Goal: Information Seeking & Learning: Find specific fact

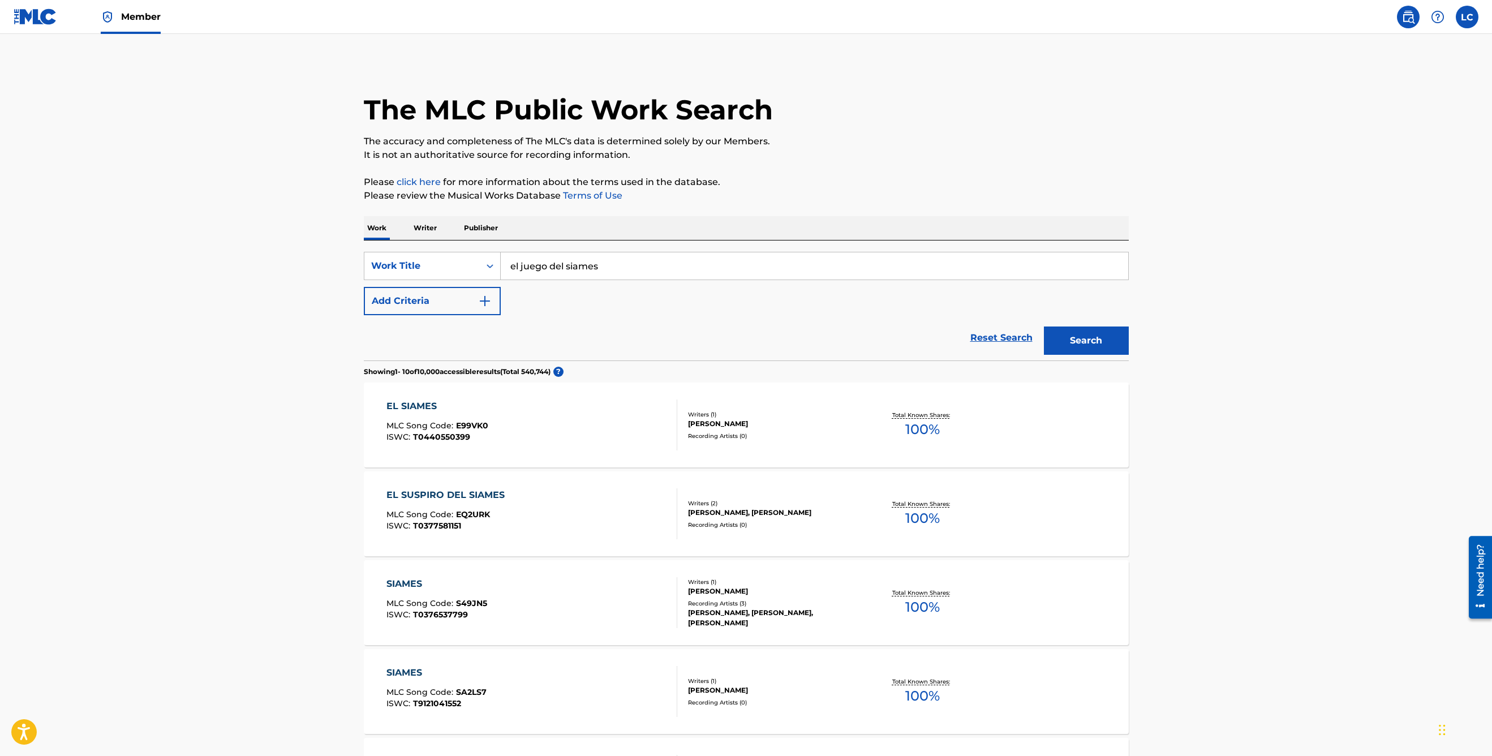
click at [14, 22] on img at bounding box center [36, 16] width 44 height 16
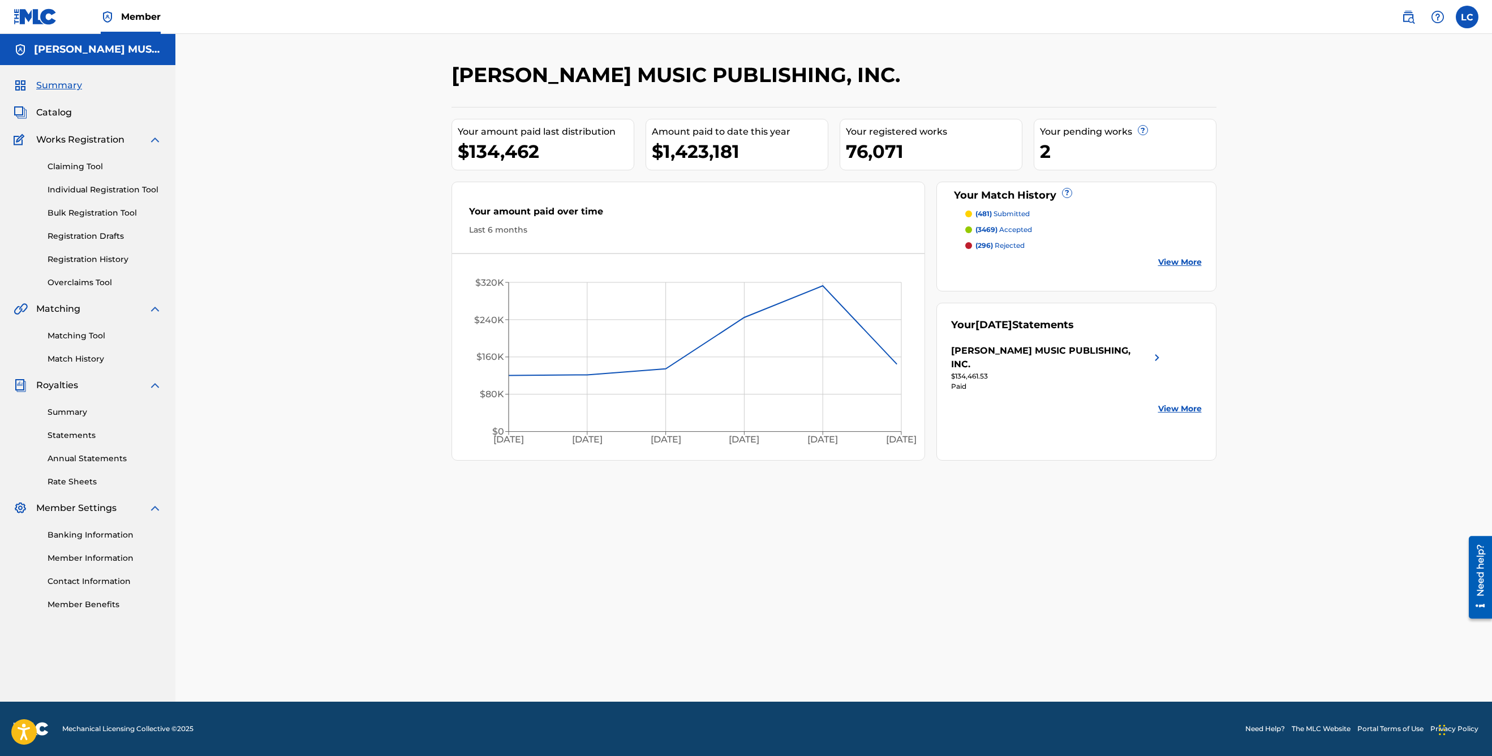
click at [58, 113] on span "Catalog" at bounding box center [54, 113] width 36 height 14
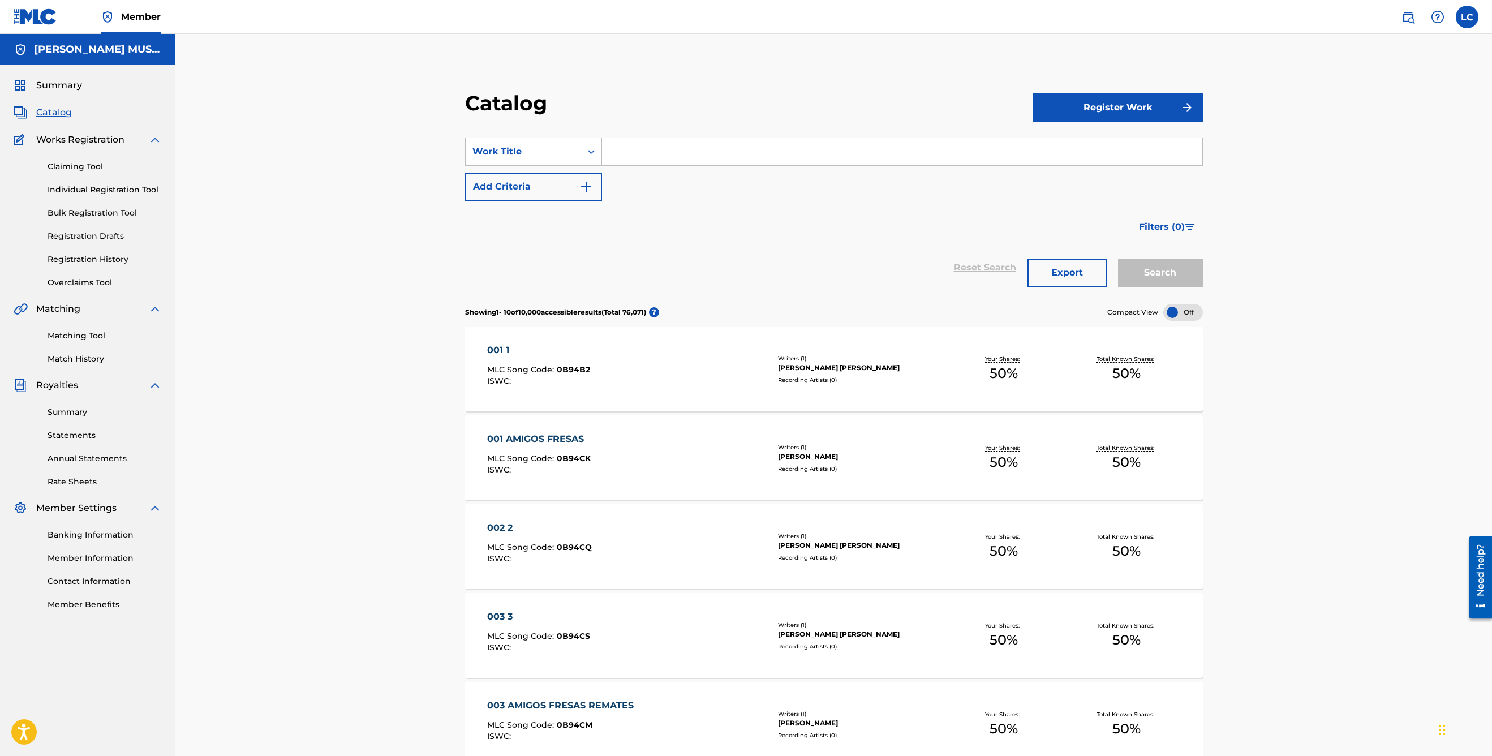
drag, startPoint x: 618, startPoint y: 153, endPoint x: 619, endPoint y: 144, distance: 8.7
click at [619, 153] on input "Search Form" at bounding box center [902, 151] width 600 height 27
type input "porque volviste"
click at [665, 178] on strong "volviste" at bounding box center [666, 176] width 37 height 11
click at [1168, 278] on button "Search" at bounding box center [1160, 273] width 85 height 28
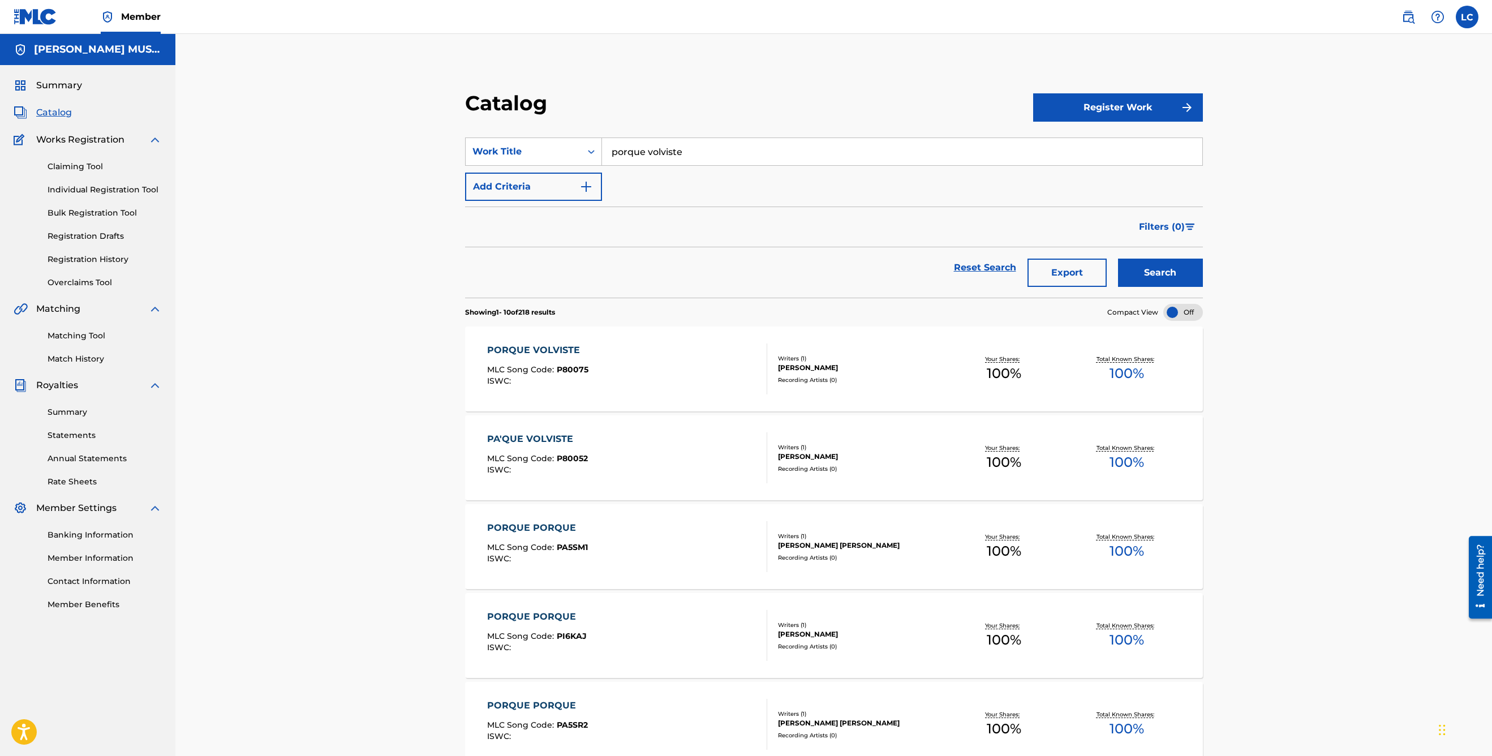
click at [746, 365] on div "PORQUE VOLVISTE MLC Song Code : P80075 ISWC :" at bounding box center [627, 368] width 281 height 51
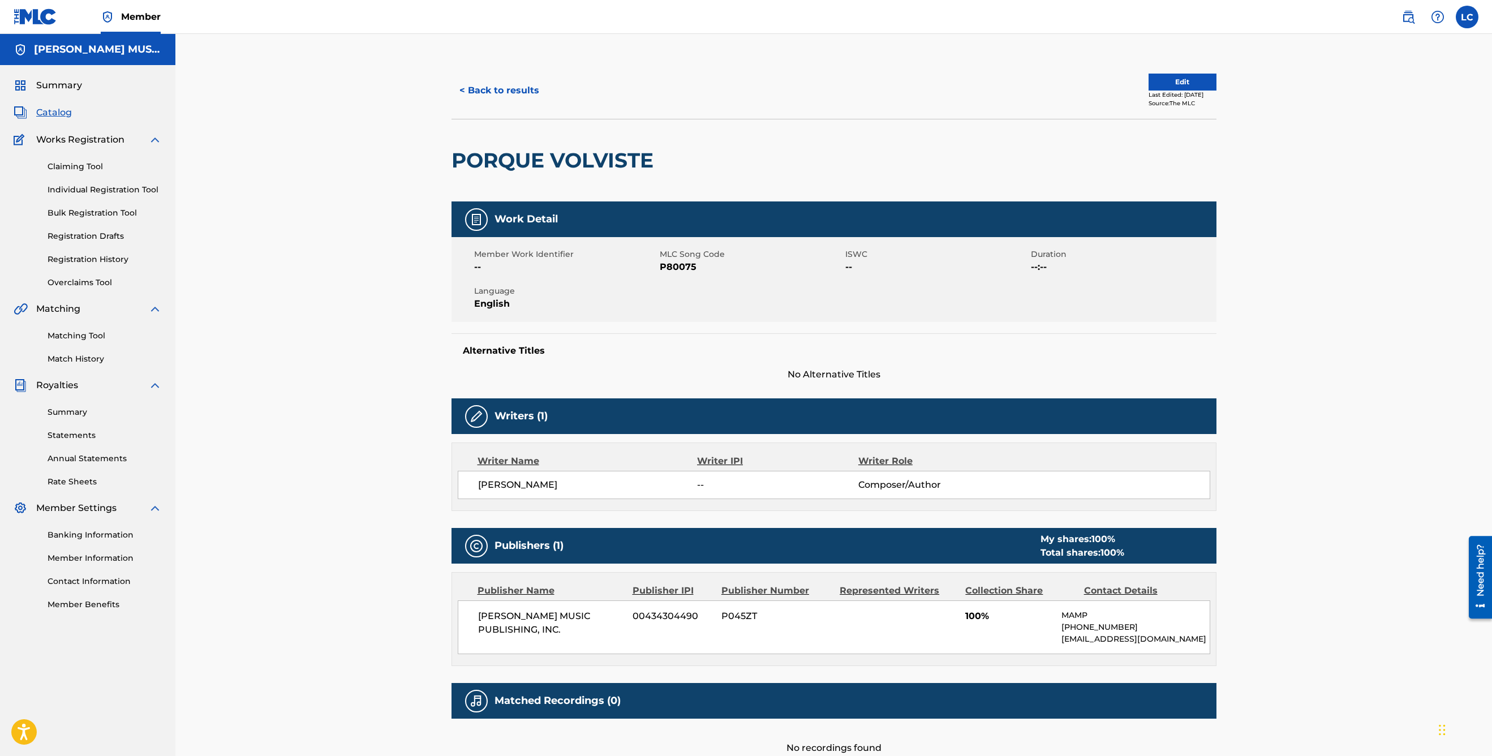
click at [681, 267] on span "P80075" at bounding box center [751, 267] width 183 height 14
copy span "P80075"
click at [517, 96] on button "< Back to results" at bounding box center [499, 90] width 96 height 28
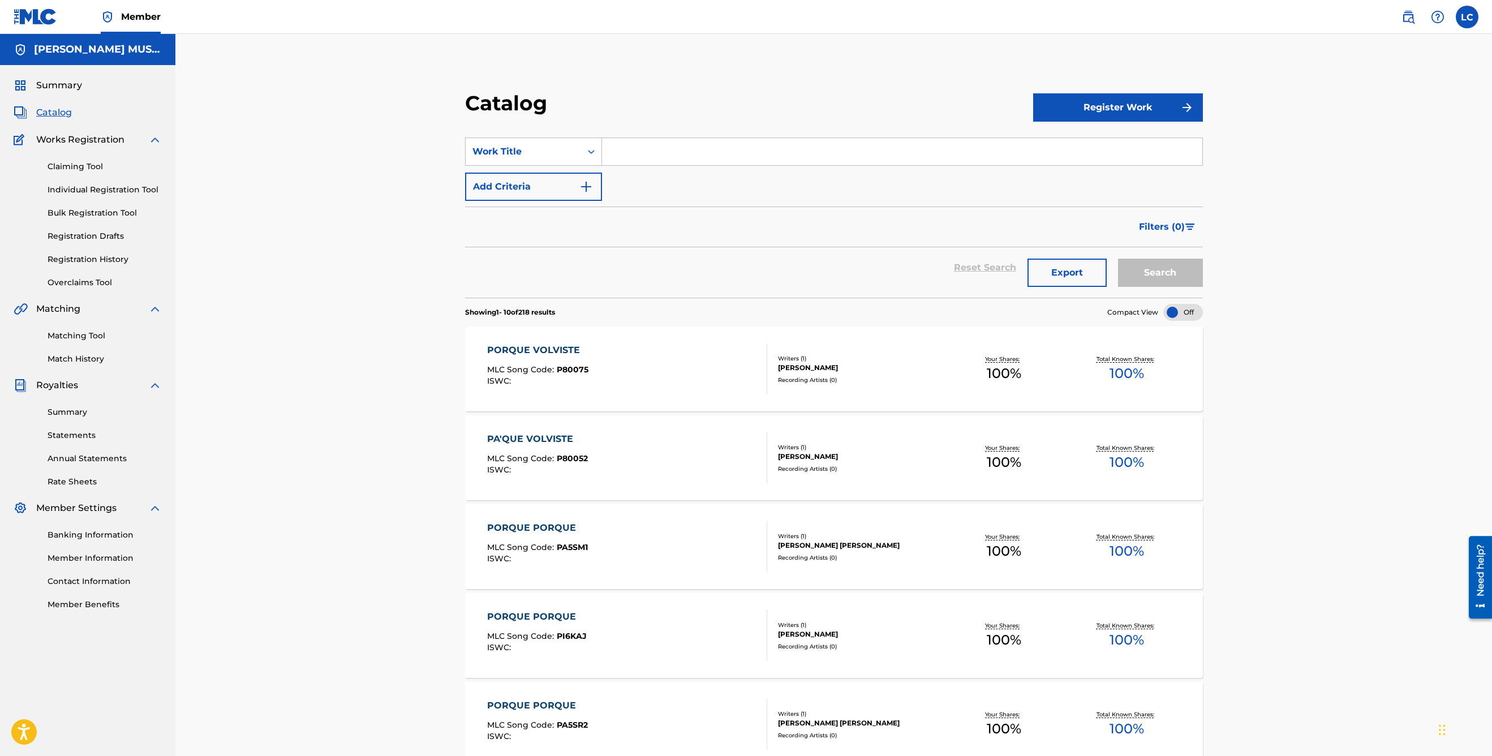
click at [1410, 19] on img at bounding box center [1408, 17] width 14 height 14
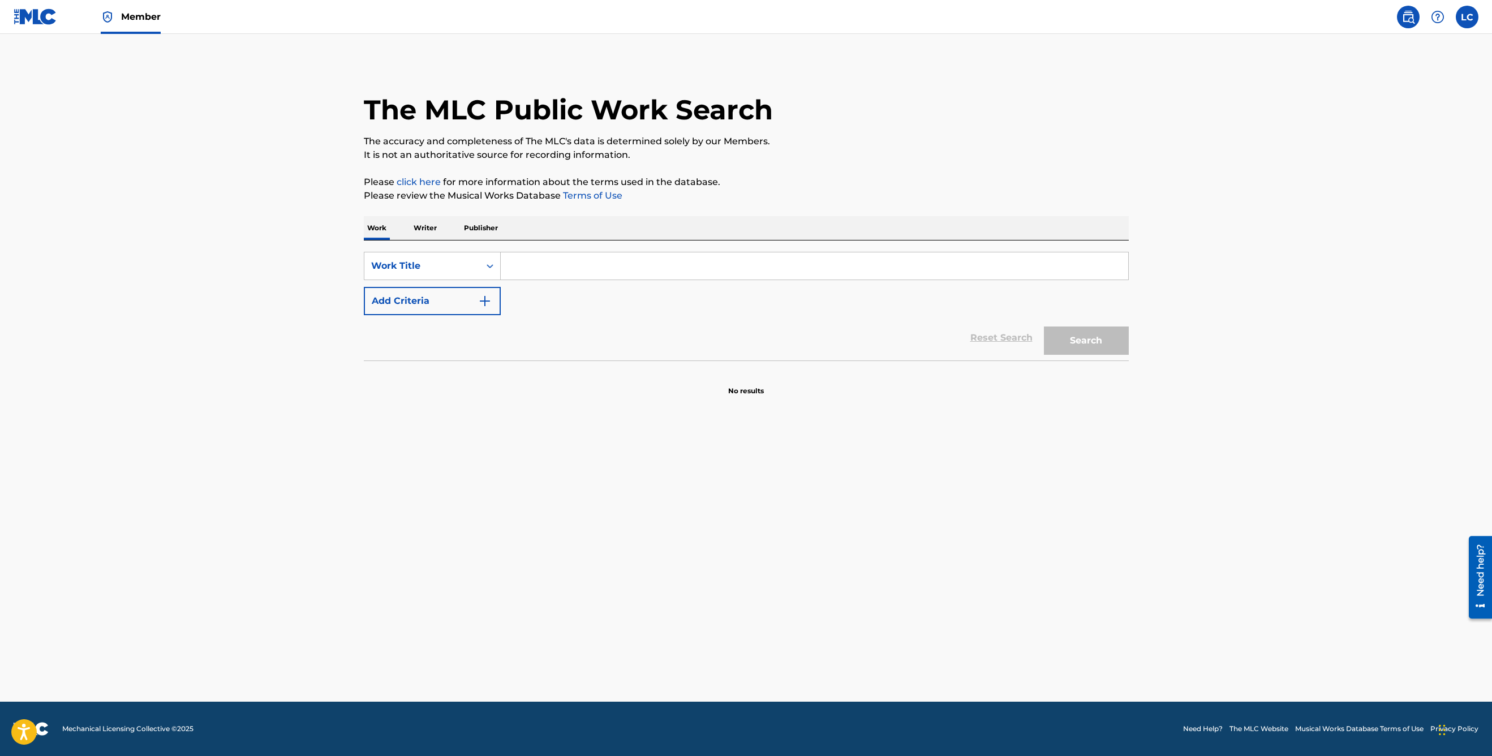
click at [535, 260] on input "Search Form" at bounding box center [814, 265] width 627 height 27
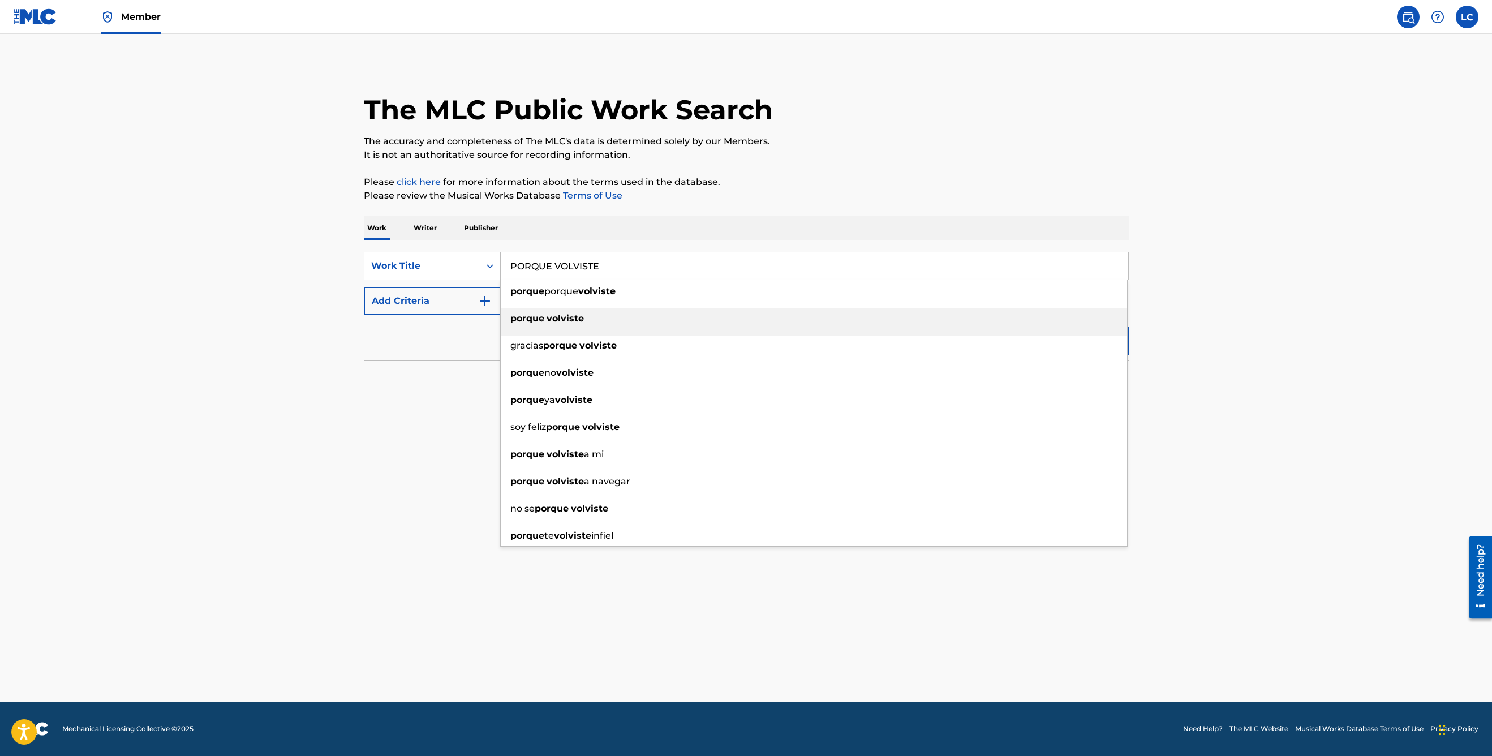
click at [599, 319] on div "porque volviste" at bounding box center [814, 318] width 626 height 20
type input "porque volviste"
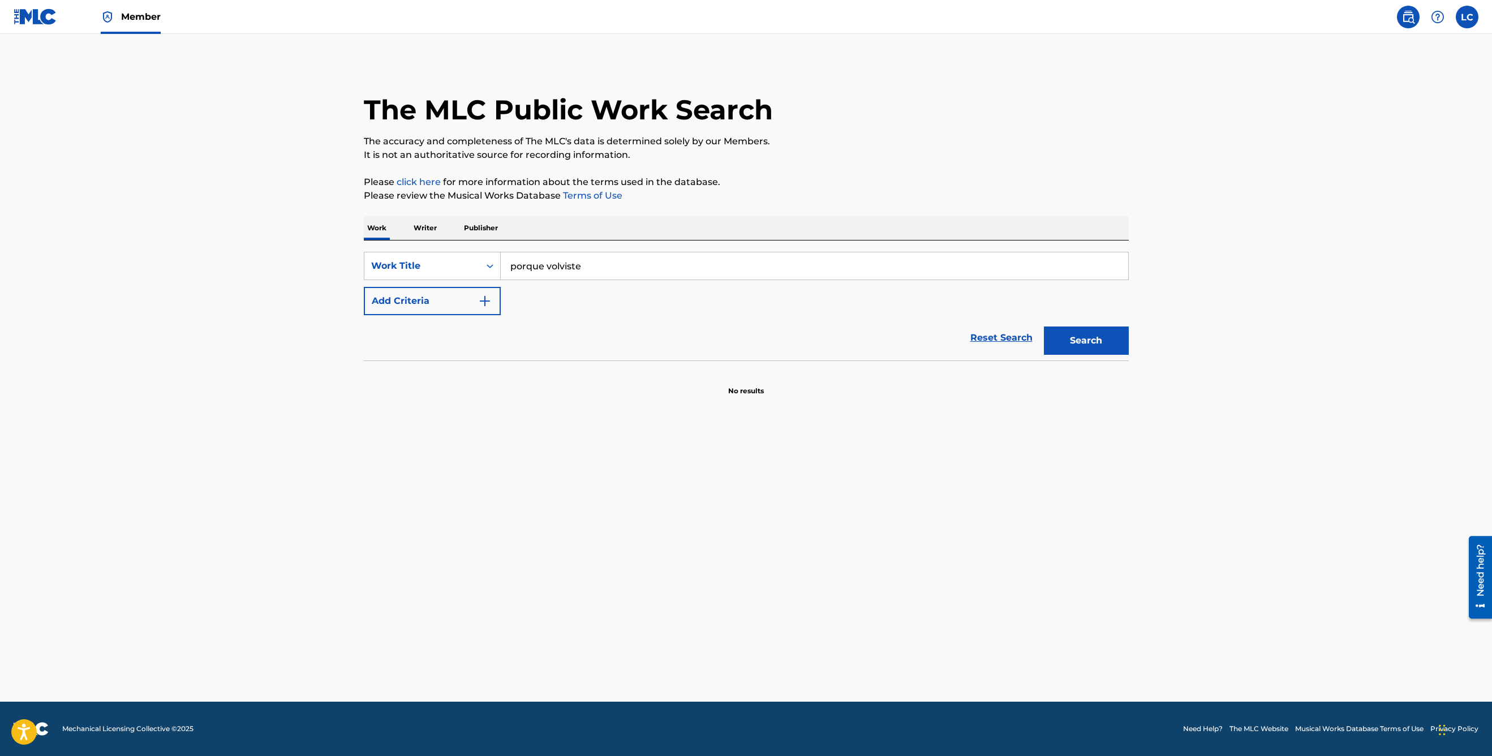
click at [455, 305] on button "Add Criteria" at bounding box center [432, 301] width 137 height 28
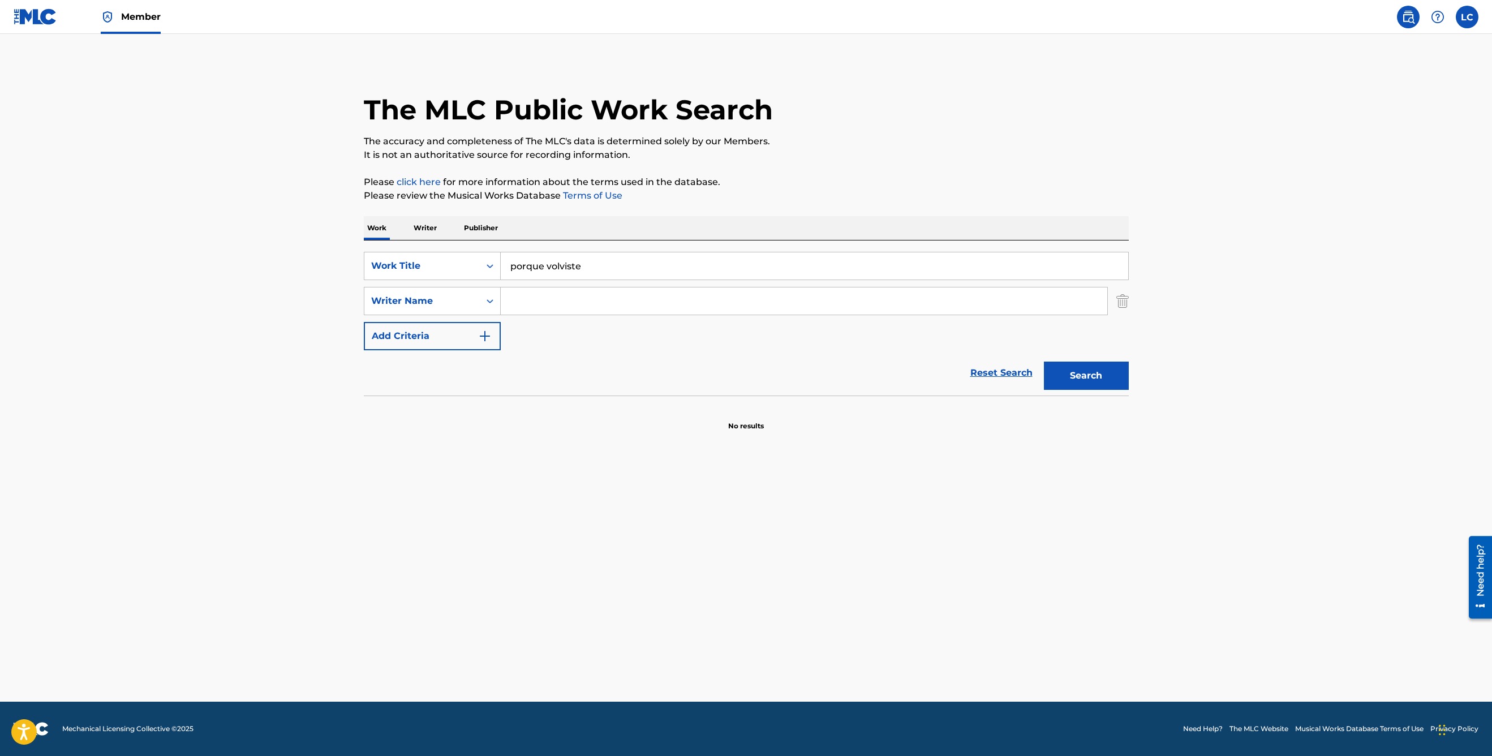
click at [545, 304] on input "Search Form" at bounding box center [804, 300] width 606 height 27
type input "[PERSON_NAME]"
click at [1090, 385] on button "Search" at bounding box center [1086, 376] width 85 height 28
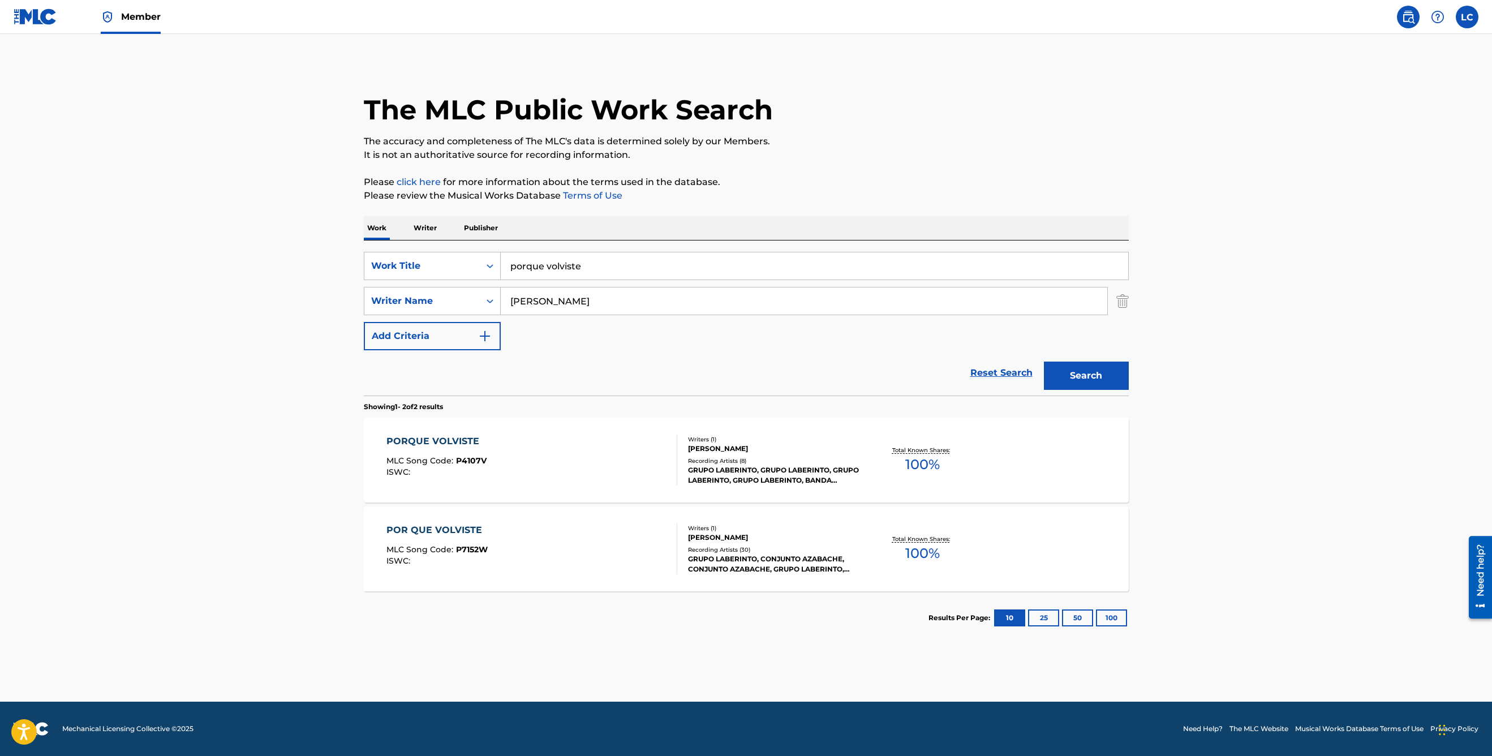
click at [688, 462] on div "Recording Artists ( 8 )" at bounding box center [773, 461] width 171 height 8
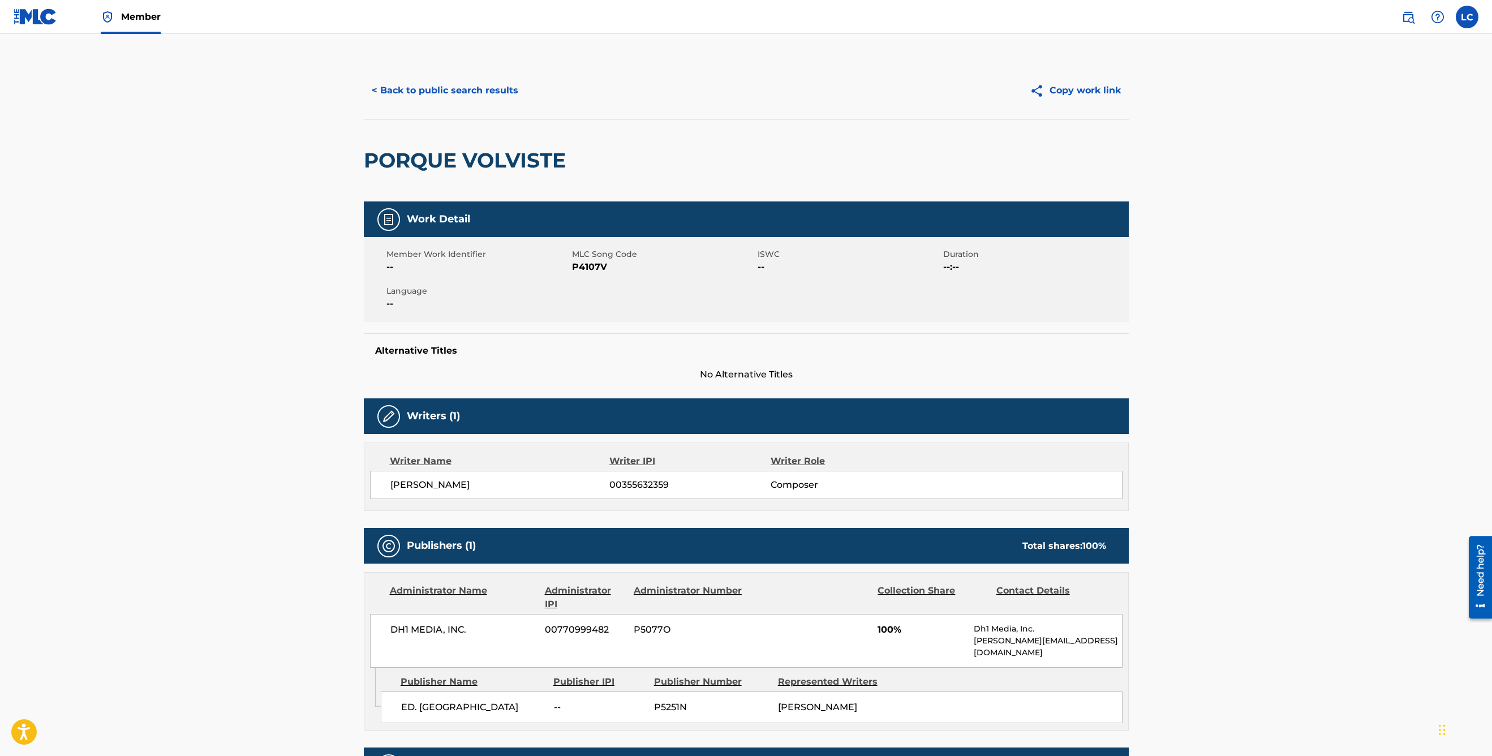
click at [382, 88] on button "< Back to public search results" at bounding box center [445, 90] width 162 height 28
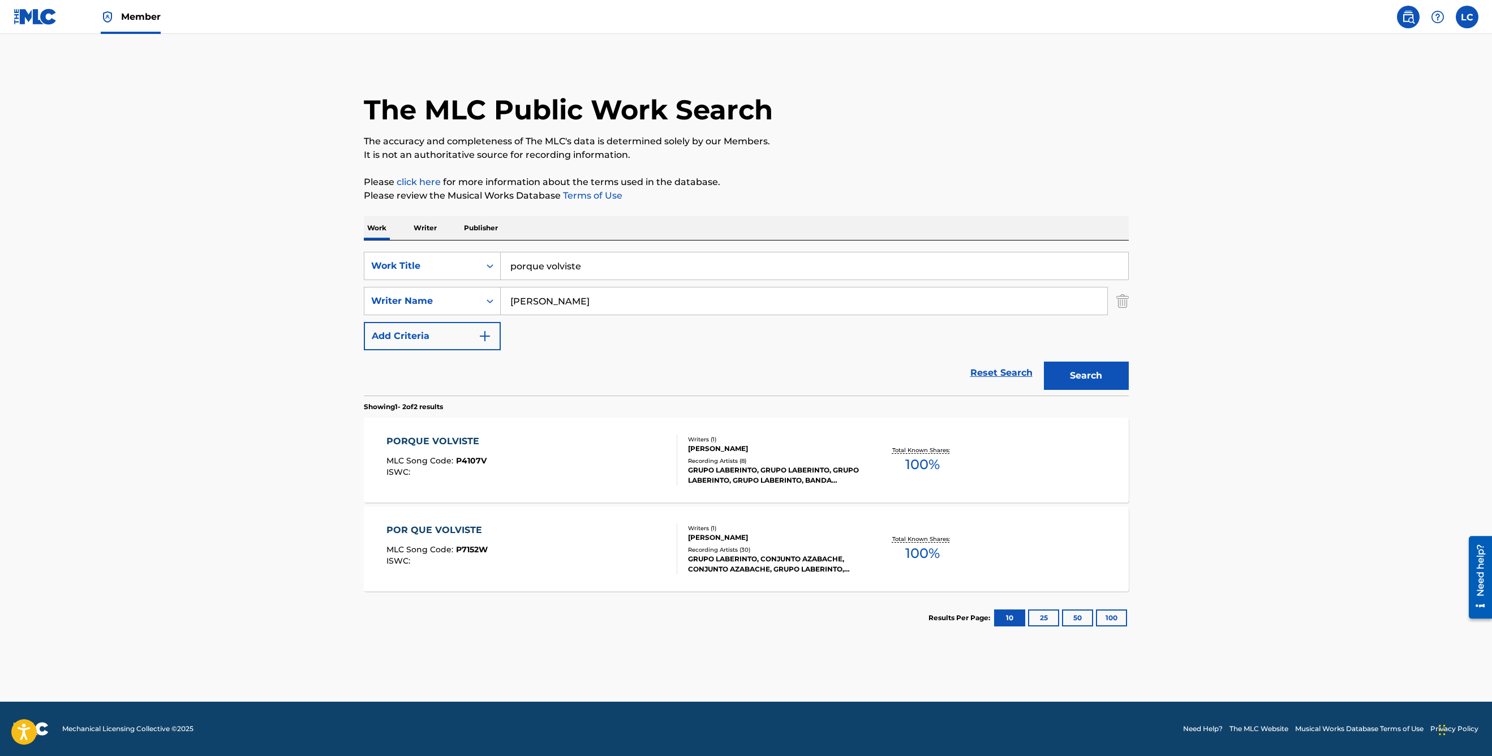
click at [733, 564] on div "GRUPO LABERINTO, CONJUNTO AZABACHE, CONJUNTO AZABACHE, GRUPO LABERINTO, CONJUNT…" at bounding box center [773, 564] width 171 height 20
